Goal: Contribute content

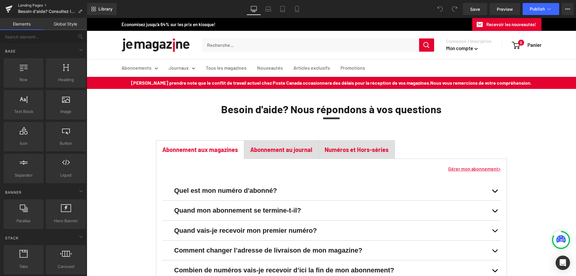
click at [34, 4] on link "Landing Pages" at bounding box center [52, 5] width 69 height 5
click at [31, 5] on link "Landing Pages" at bounding box center [52, 5] width 69 height 5
click at [31, 102] on div at bounding box center [23, 101] width 36 height 13
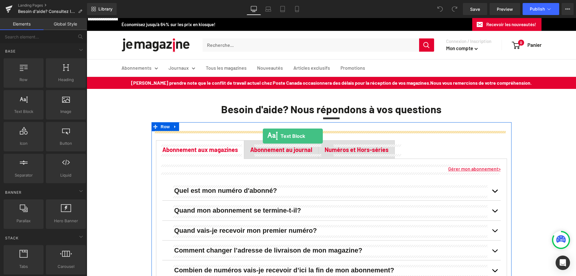
drag, startPoint x: 115, startPoint y: 125, endPoint x: 263, endPoint y: 136, distance: 148.2
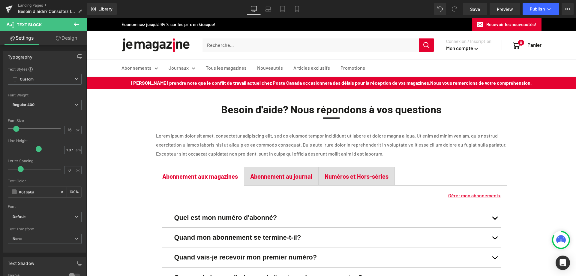
click at [288, 136] on p "Lorem ipsum dolor sit amet, consectetur adipiscing elit, sed do eiusmod tempor …" at bounding box center [331, 144] width 351 height 27
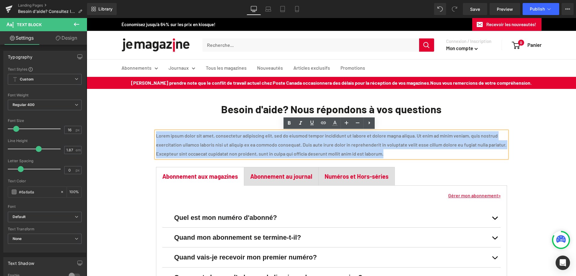
drag, startPoint x: 153, startPoint y: 134, endPoint x: 137, endPoint y: 123, distance: 19.3
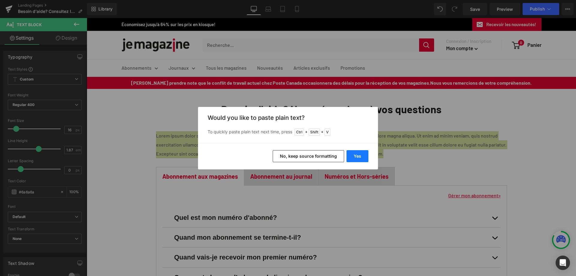
click at [348, 155] on button "Yes" at bounding box center [357, 156] width 22 height 12
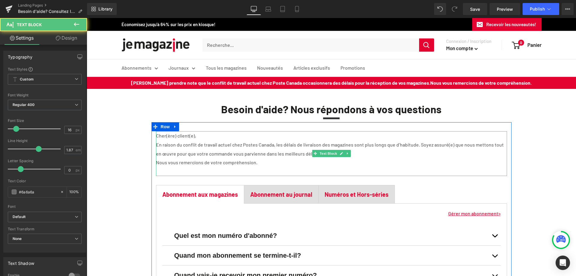
click at [236, 162] on p "Nous vous remercions de votre compréhension." at bounding box center [331, 162] width 351 height 9
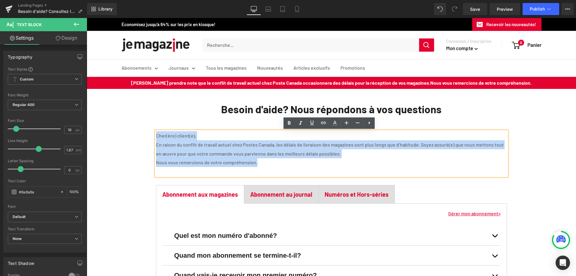
drag, startPoint x: 238, startPoint y: 162, endPoint x: 138, endPoint y: 134, distance: 103.2
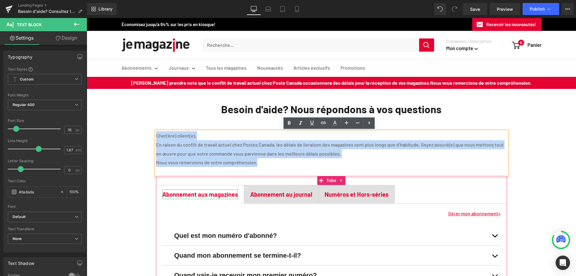
click at [193, 195] on font "Abonnement aux magazines" at bounding box center [200, 193] width 76 height 7
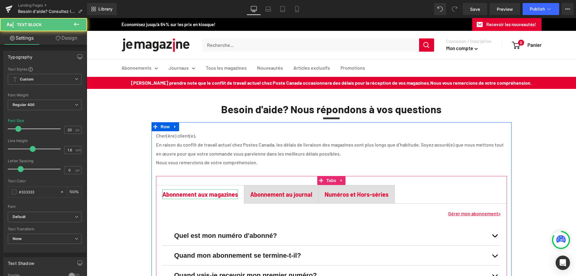
click at [204, 193] on font "Abonnement aux magazines" at bounding box center [200, 193] width 76 height 7
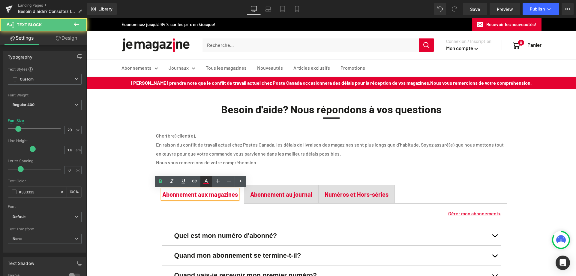
click at [208, 180] on icon at bounding box center [205, 181] width 7 height 7
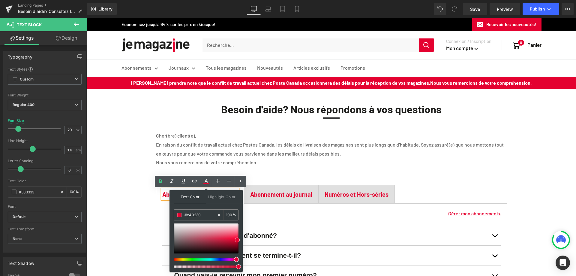
drag, startPoint x: 288, startPoint y: 231, endPoint x: 166, endPoint y: 211, distance: 123.5
click at [204, 142] on p "En raison du conflit de travail actuel chez Postes Canada, les délais de livrai…" at bounding box center [331, 149] width 351 height 18
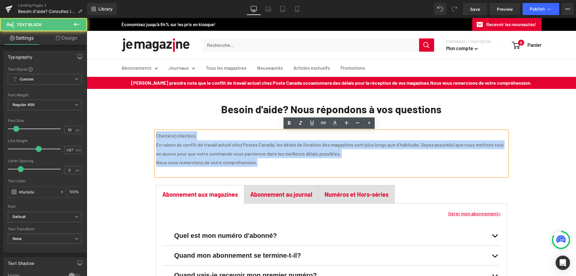
drag, startPoint x: 155, startPoint y: 135, endPoint x: 272, endPoint y: 166, distance: 120.7
click at [272, 166] on div "Cher(ère) client(e),  En raison du conflit de travail actuel chez Postes Canad…" at bounding box center [331, 153] width 351 height 45
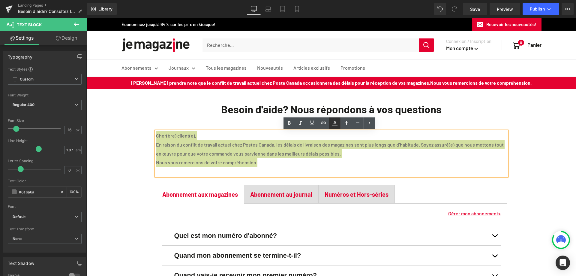
click at [335, 124] on icon at bounding box center [334, 122] width 7 height 7
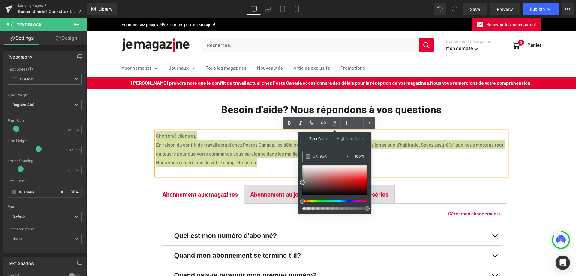
drag, startPoint x: 416, startPoint y: 176, endPoint x: 295, endPoint y: 157, distance: 122.6
paste input "e40230"
type input "#e40230"
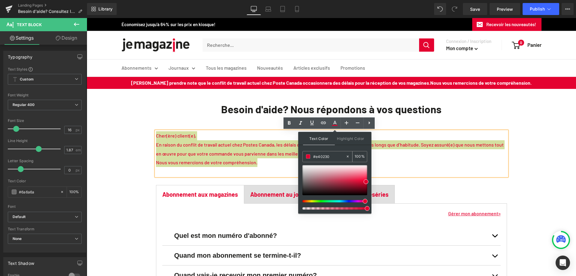
click at [308, 157] on span at bounding box center [308, 156] width 4 height 4
click at [337, 122] on icon at bounding box center [334, 122] width 7 height 7
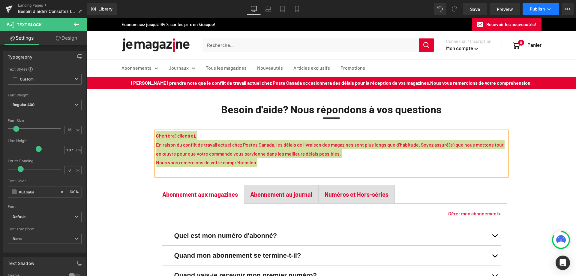
click at [534, 9] on span "Publish" at bounding box center [537, 9] width 15 height 5
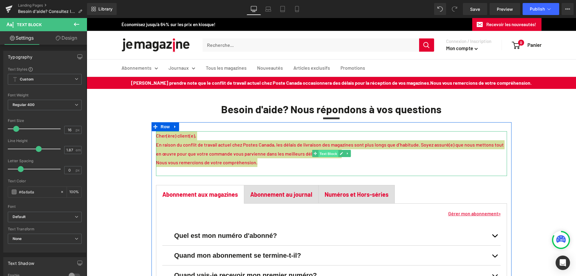
click at [324, 155] on span "Text Block" at bounding box center [328, 153] width 20 height 7
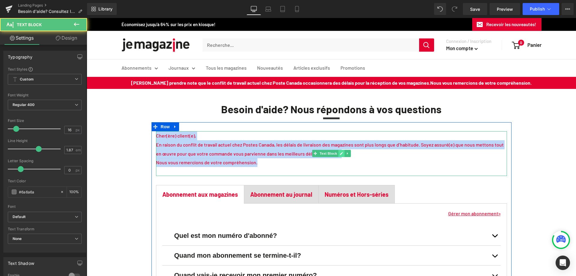
click at [338, 154] on link at bounding box center [341, 153] width 6 height 7
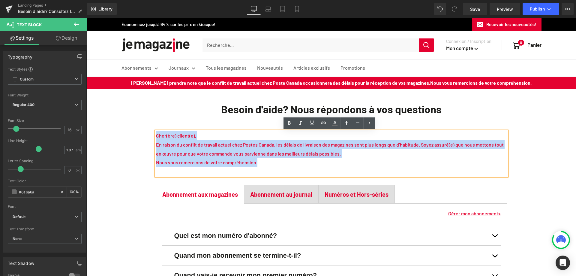
click at [252, 159] on p "Nous vous remercions de votre compréhension." at bounding box center [331, 162] width 351 height 9
drag, startPoint x: 270, startPoint y: 165, endPoint x: 141, endPoint y: 128, distance: 134.1
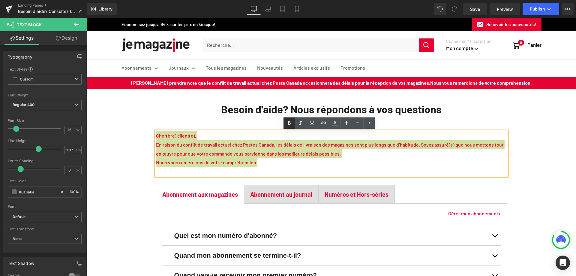
click at [288, 124] on icon at bounding box center [289, 122] width 7 height 7
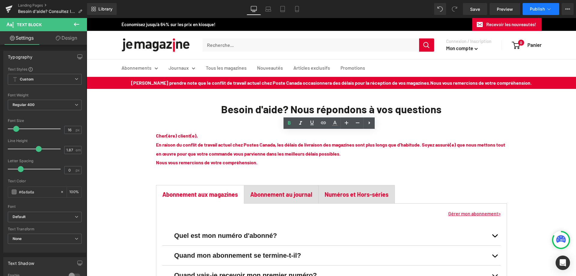
click at [539, 9] on span "Publish" at bounding box center [537, 9] width 15 height 5
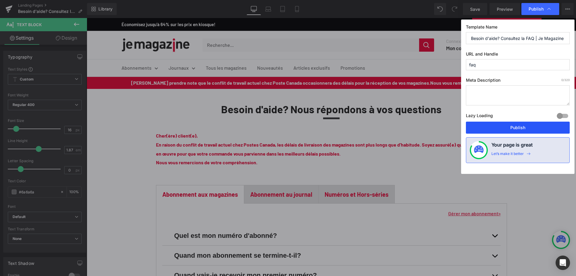
click at [506, 129] on button "Publish" at bounding box center [518, 127] width 104 height 12
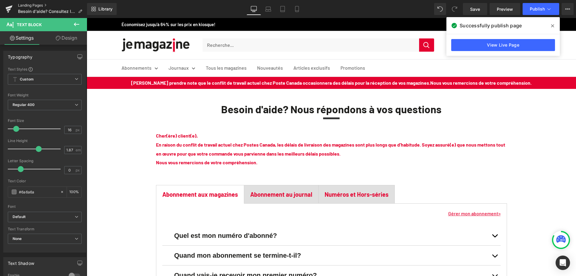
click at [26, 5] on link "Landing Pages" at bounding box center [52, 5] width 69 height 5
